Goal: Transaction & Acquisition: Purchase product/service

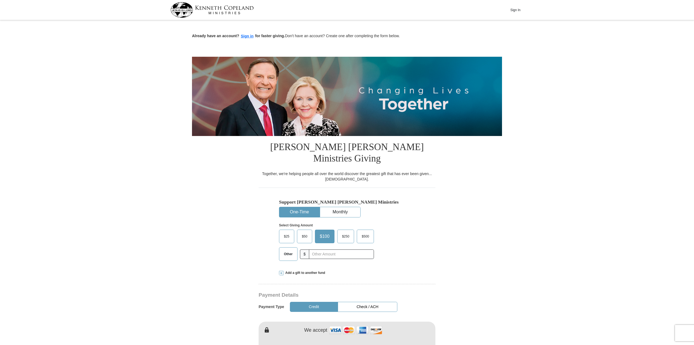
click at [300, 207] on button "One-Time" at bounding box center [299, 212] width 40 height 10
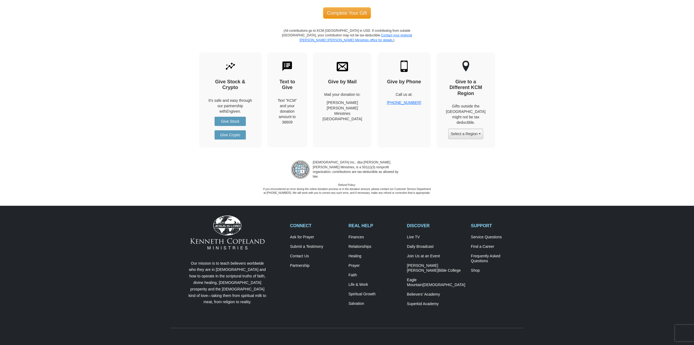
scroll to position [676, 0]
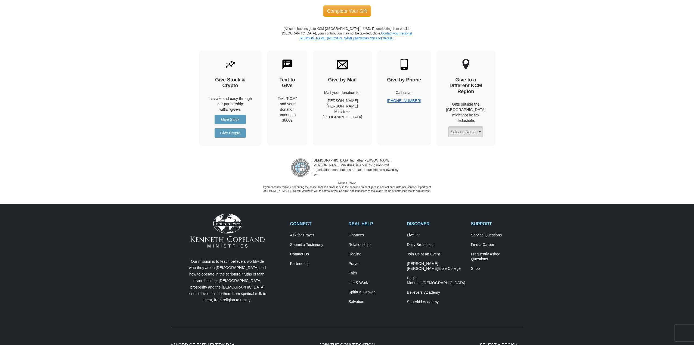
click at [460, 127] on button "Select a Region" at bounding box center [465, 132] width 35 height 11
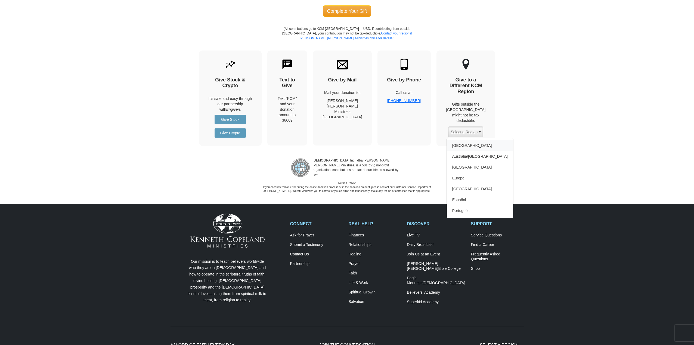
click at [459, 140] on link "[GEOGRAPHIC_DATA]" at bounding box center [480, 145] width 66 height 11
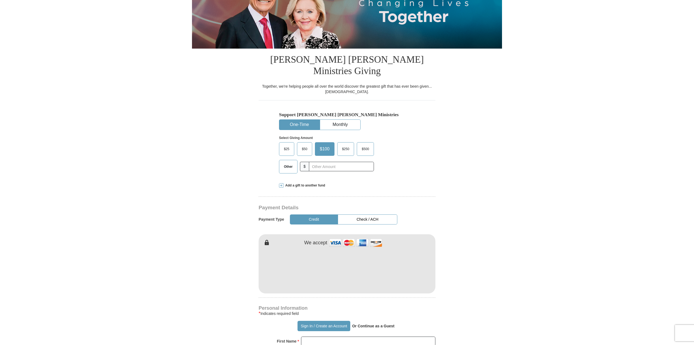
scroll to position [51, 0]
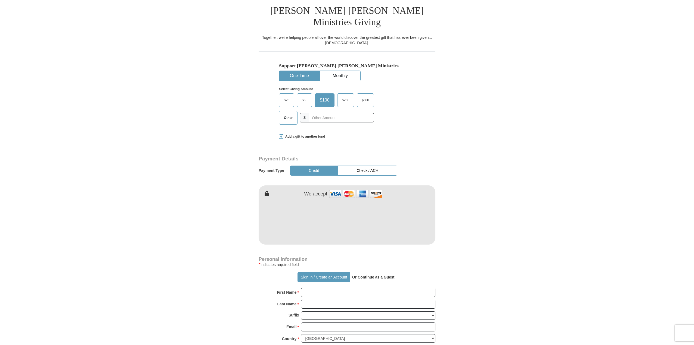
scroll to position [160, 0]
click at [328, 114] on input "text" at bounding box center [341, 119] width 60 height 10
type input "2000"
click at [314, 166] on button "Credit" at bounding box center [314, 171] width 48 height 10
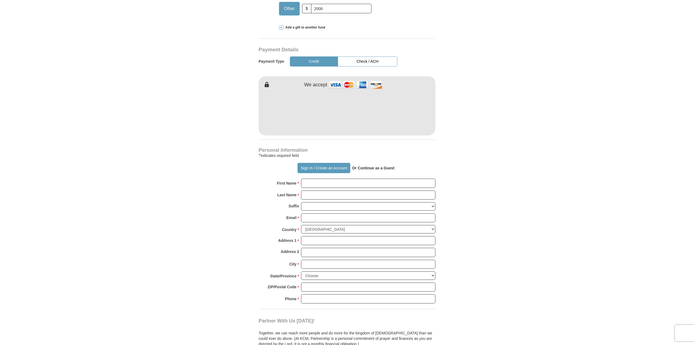
scroll to position [269, 0]
type input "OLUWASHOLA"
type input "ADESOYE"
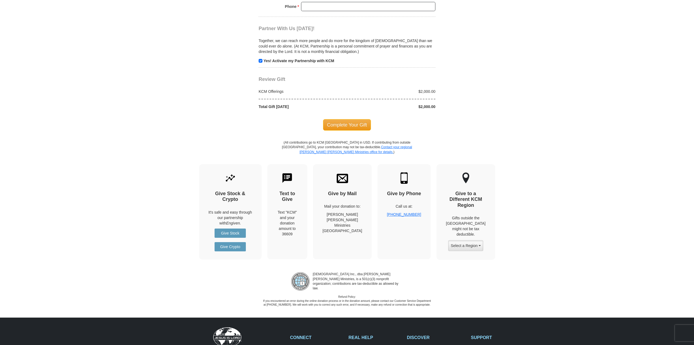
scroll to position [568, 0]
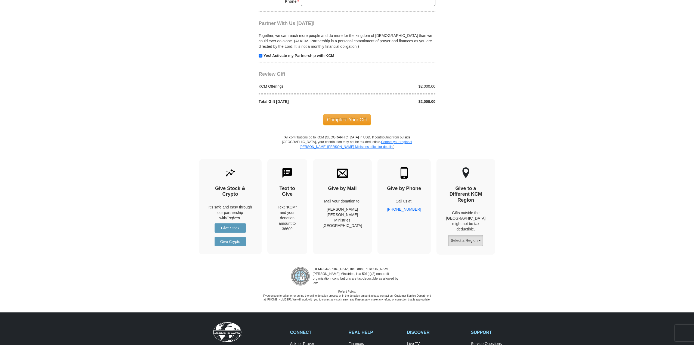
click at [459, 235] on button "Select a Region" at bounding box center [465, 240] width 35 height 11
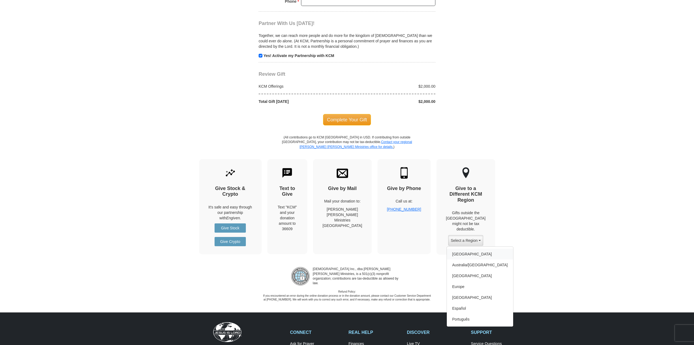
click at [459, 249] on link "[GEOGRAPHIC_DATA]" at bounding box center [480, 254] width 66 height 11
